Goal: Task Accomplishment & Management: Use online tool/utility

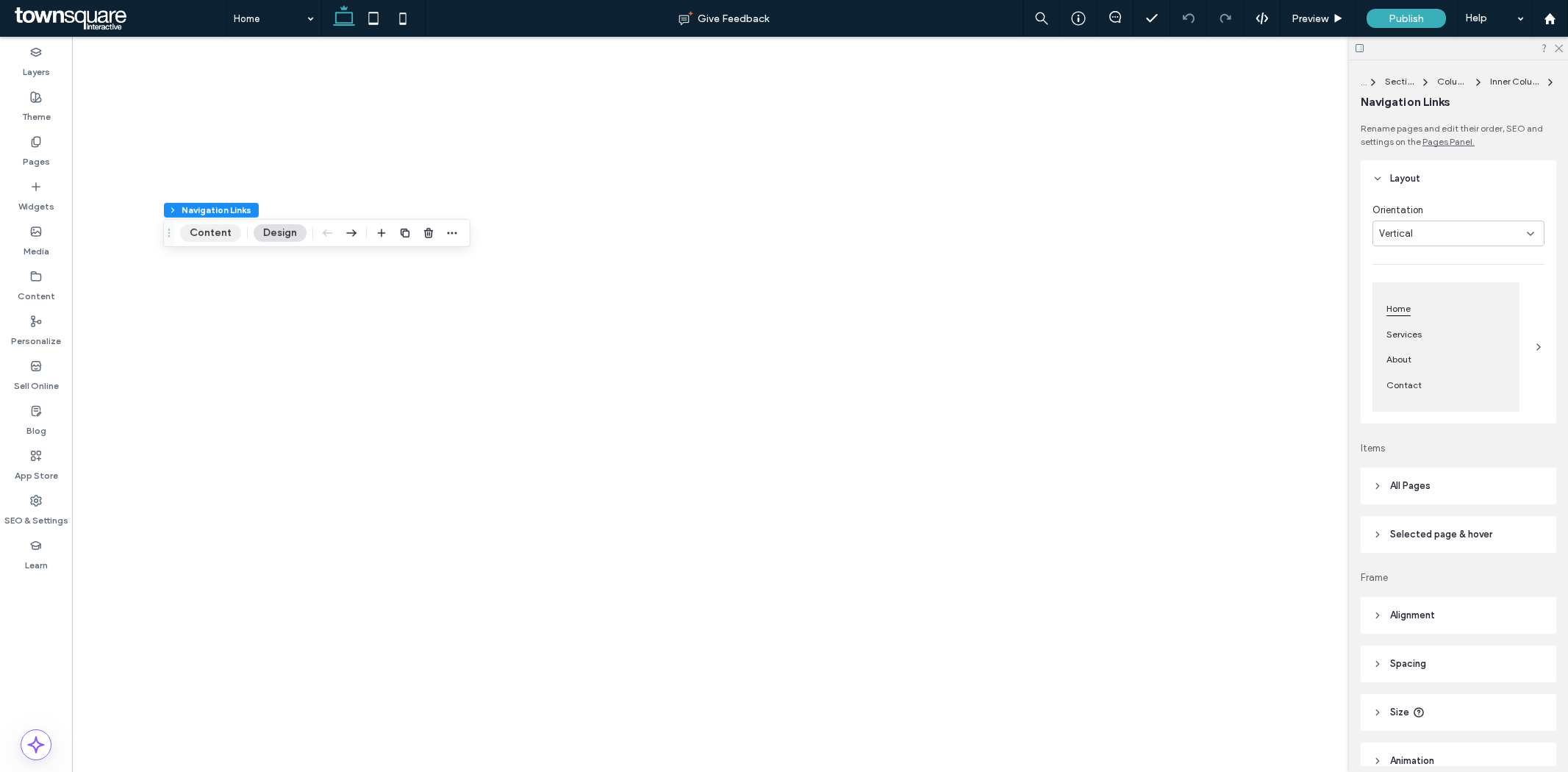
click at [217, 233] on button "Content" at bounding box center [210, 233] width 61 height 18
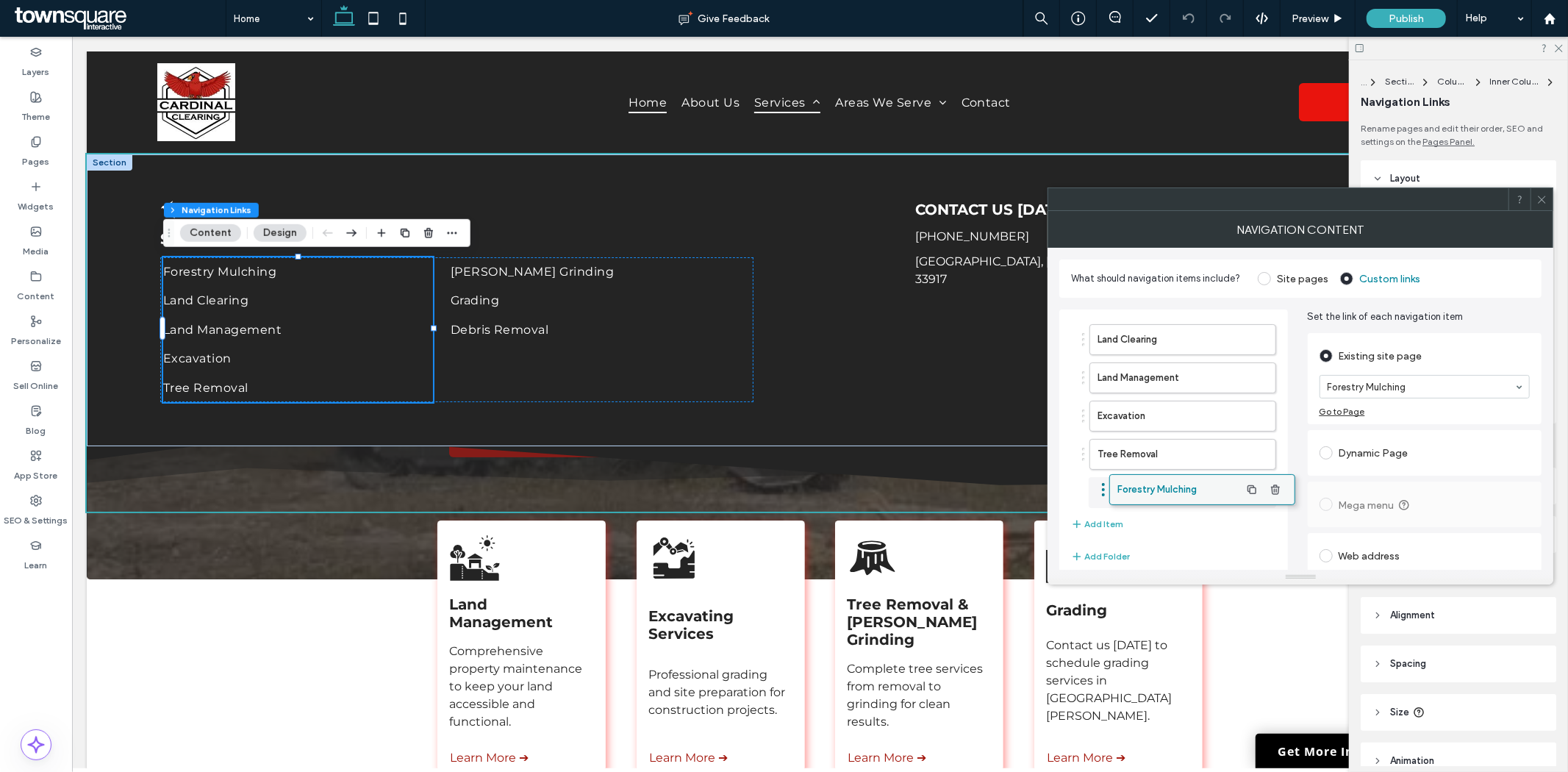
drag, startPoint x: 1136, startPoint y: 345, endPoint x: 1156, endPoint y: 495, distance: 151.3
type input "*"
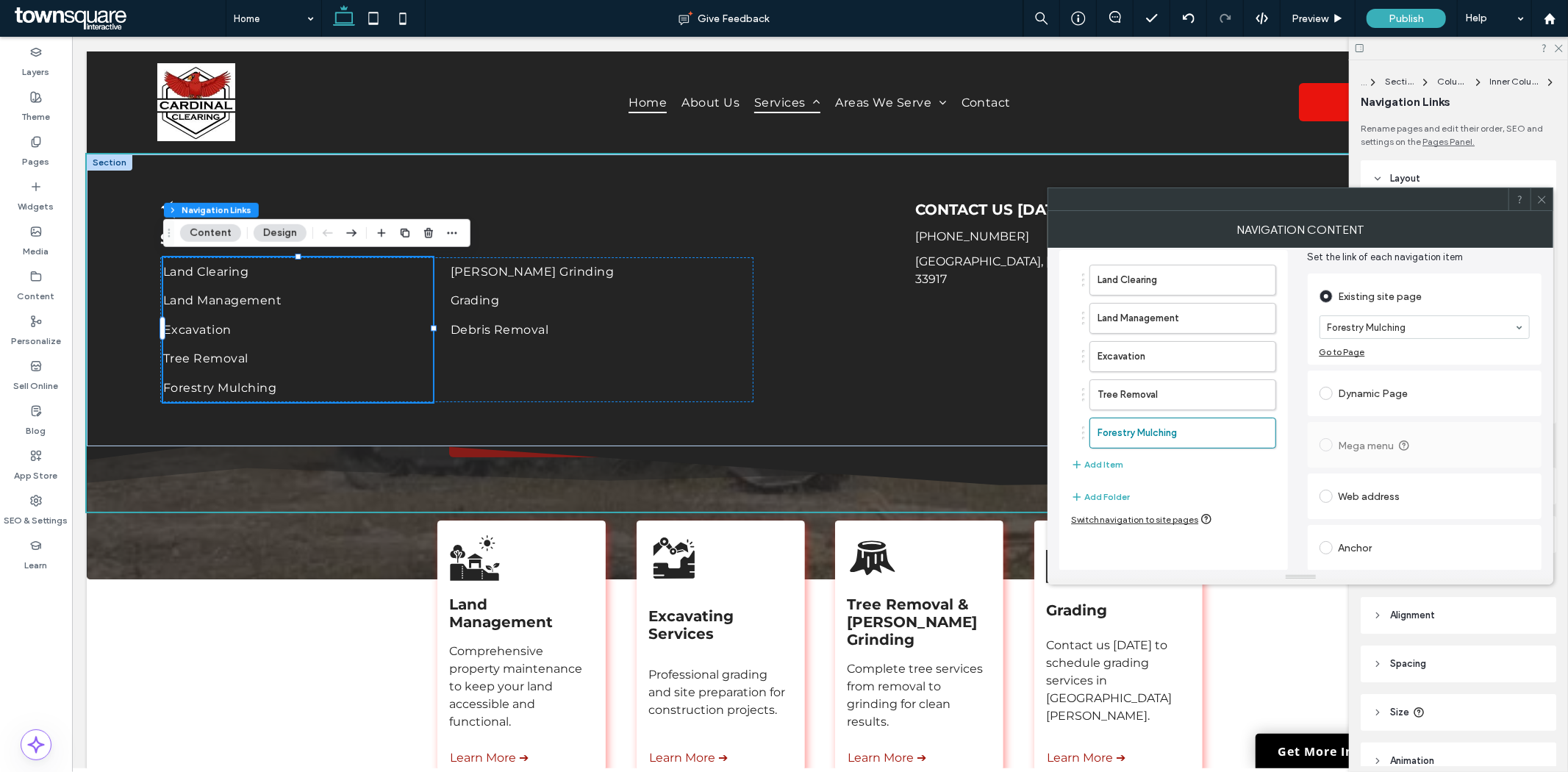
click at [274, 233] on button "Design" at bounding box center [281, 233] width 53 height 18
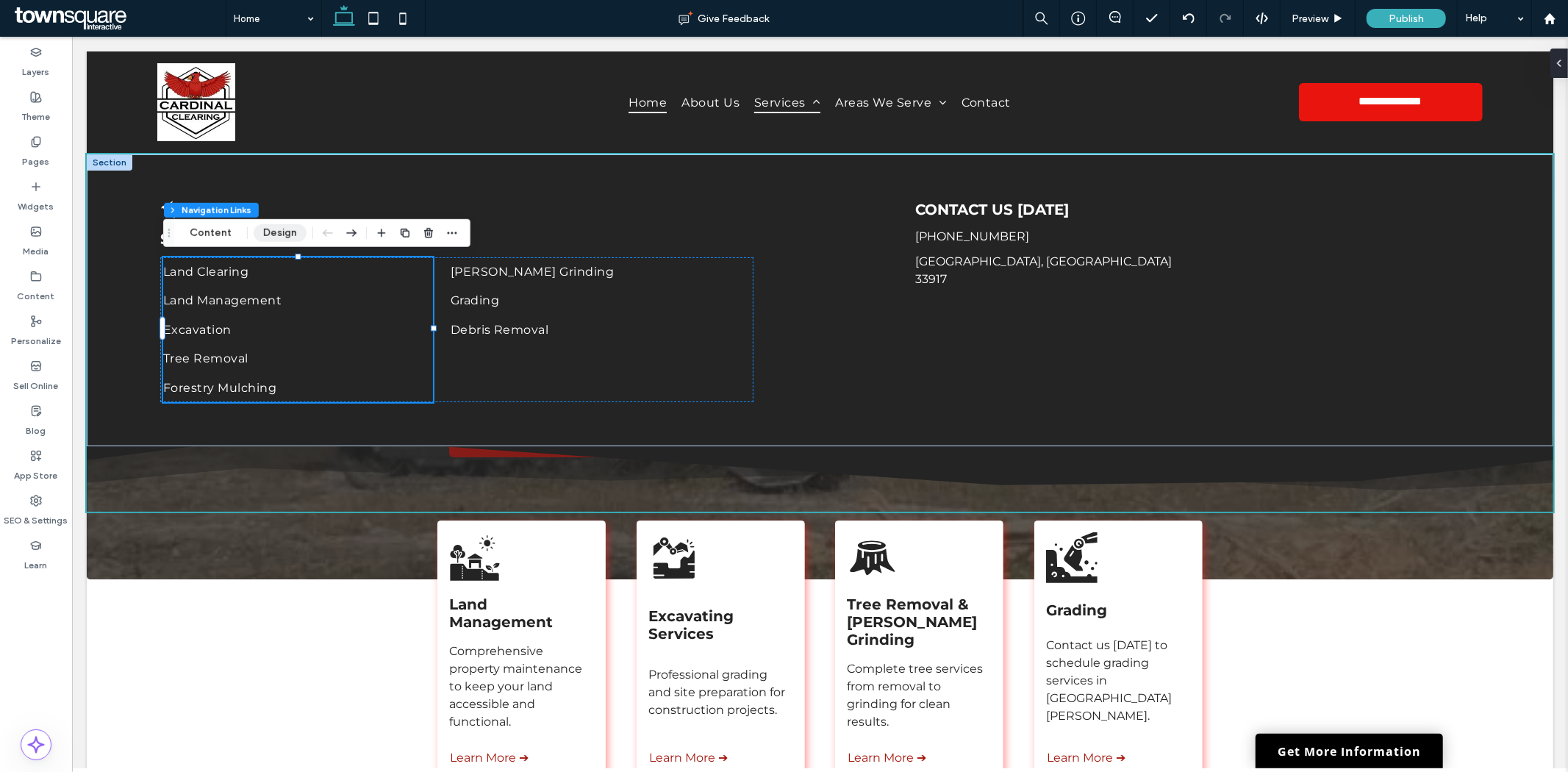
click at [283, 232] on button "Design" at bounding box center [281, 233] width 53 height 18
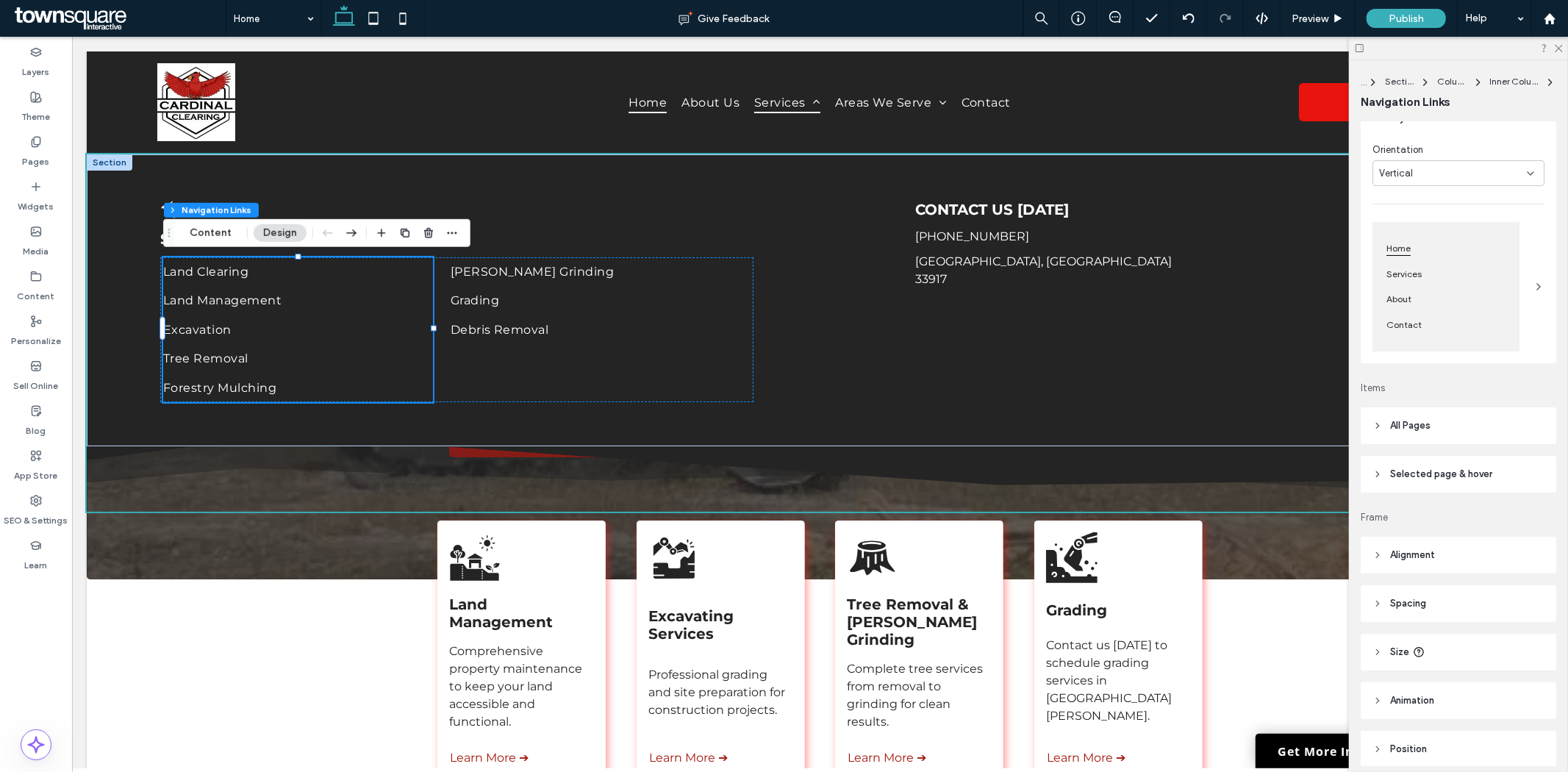
scroll to position [122, 0]
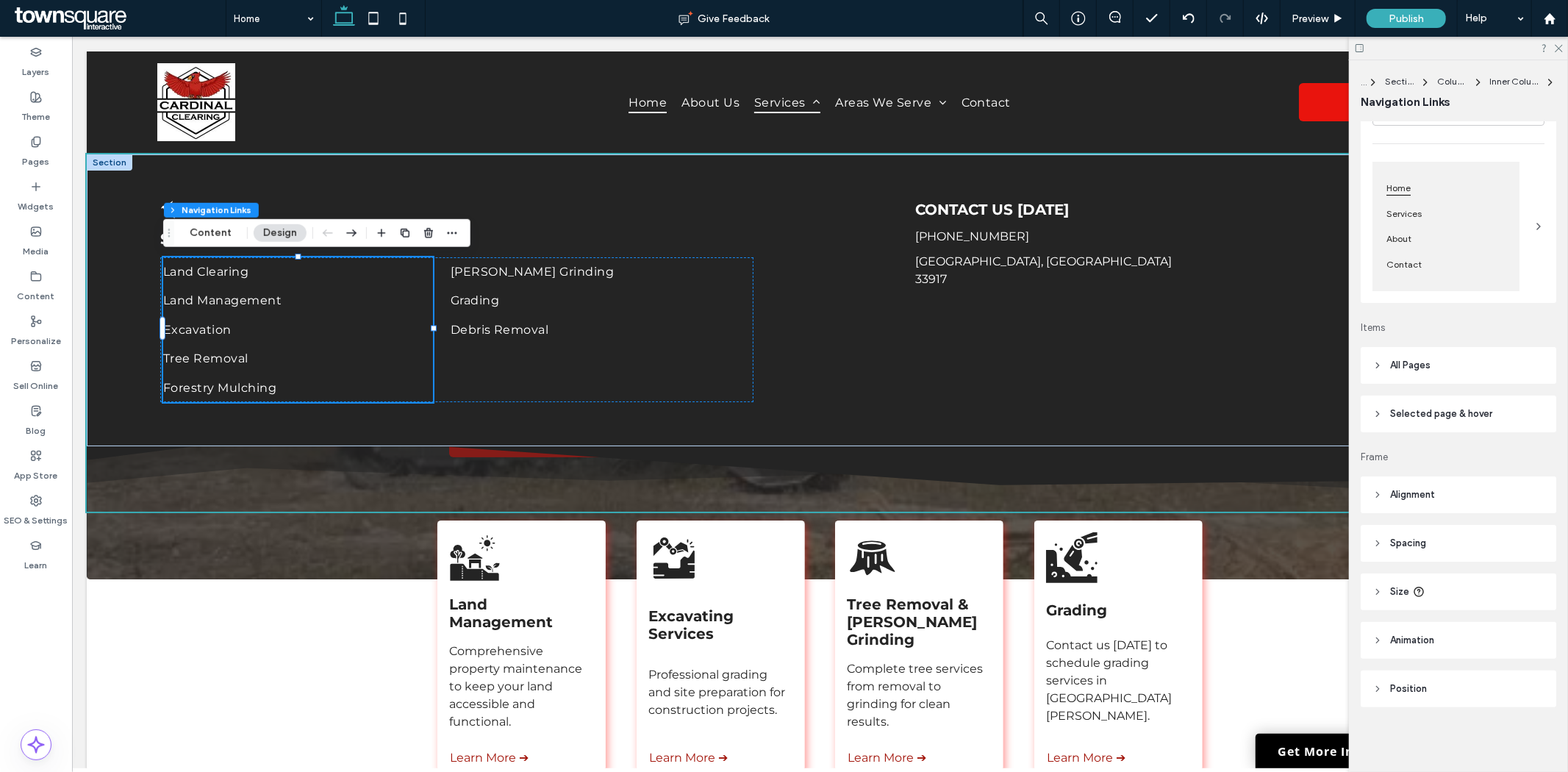
drag, startPoint x: 39, startPoint y: 660, endPoint x: 2, endPoint y: 420, distance: 242.8
click at [39, 660] on div "Layers Theme Pages Widgets Media Content Personalize Sell Online Blog App Store…" at bounding box center [36, 404] width 72 height 735
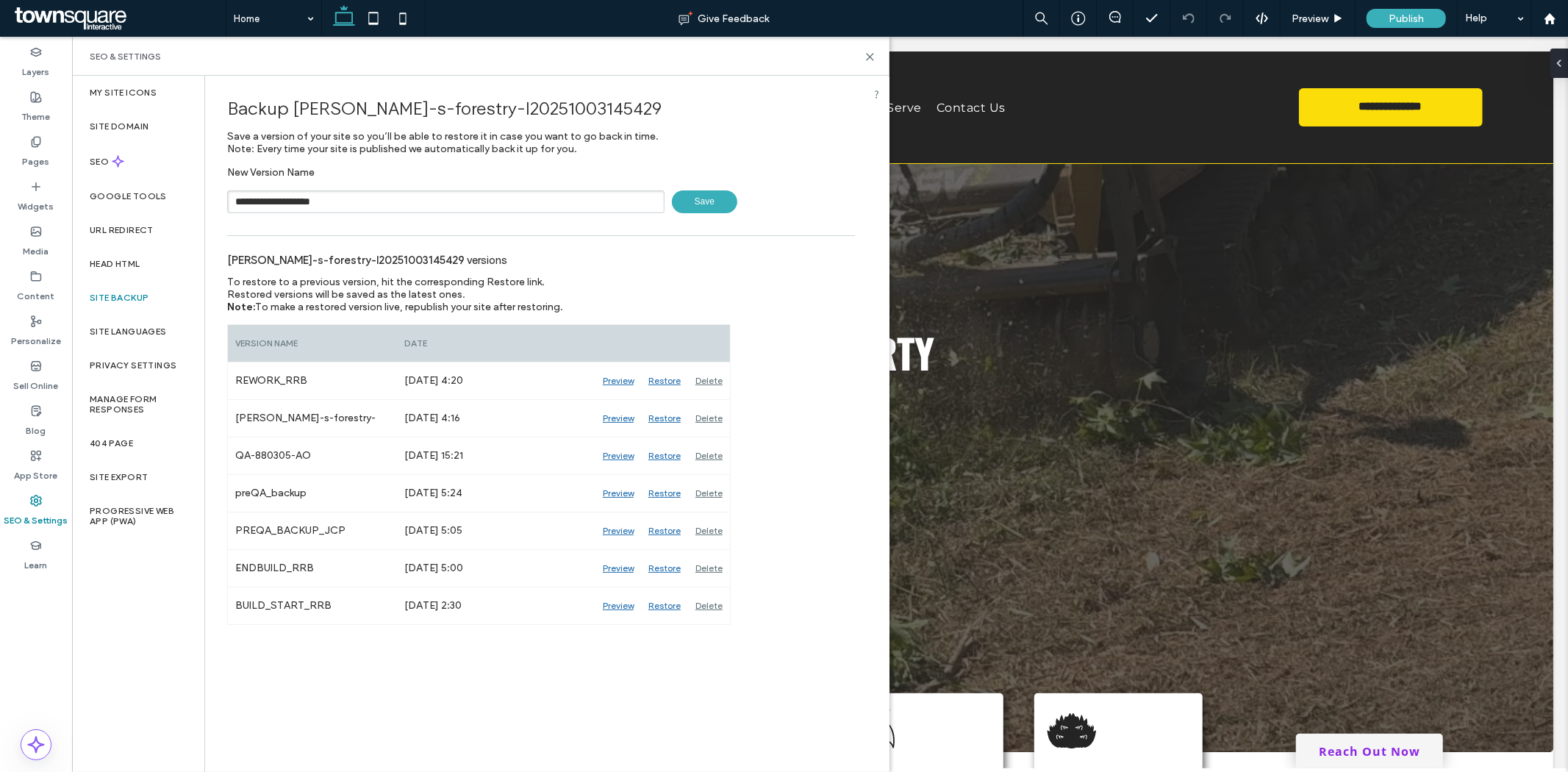
type input "**********"
click at [724, 192] on span "Save" at bounding box center [705, 202] width 66 height 23
